Goal: Task Accomplishment & Management: Manage account settings

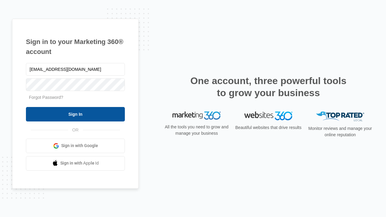
click at [75, 114] on input "Sign In" at bounding box center [75, 114] width 99 height 14
